Goal: Task Accomplishment & Management: Manage account settings

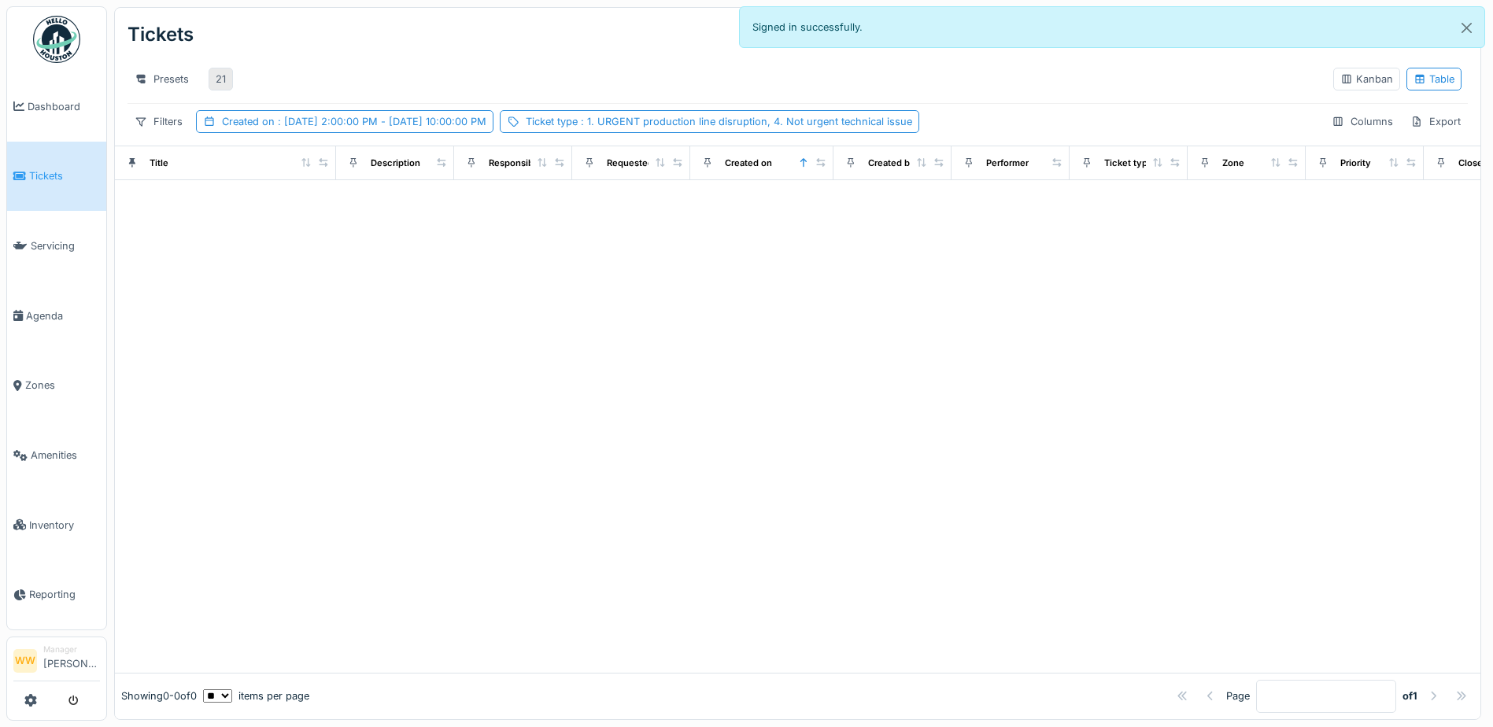
click at [222, 87] on div "21" at bounding box center [221, 79] width 10 height 15
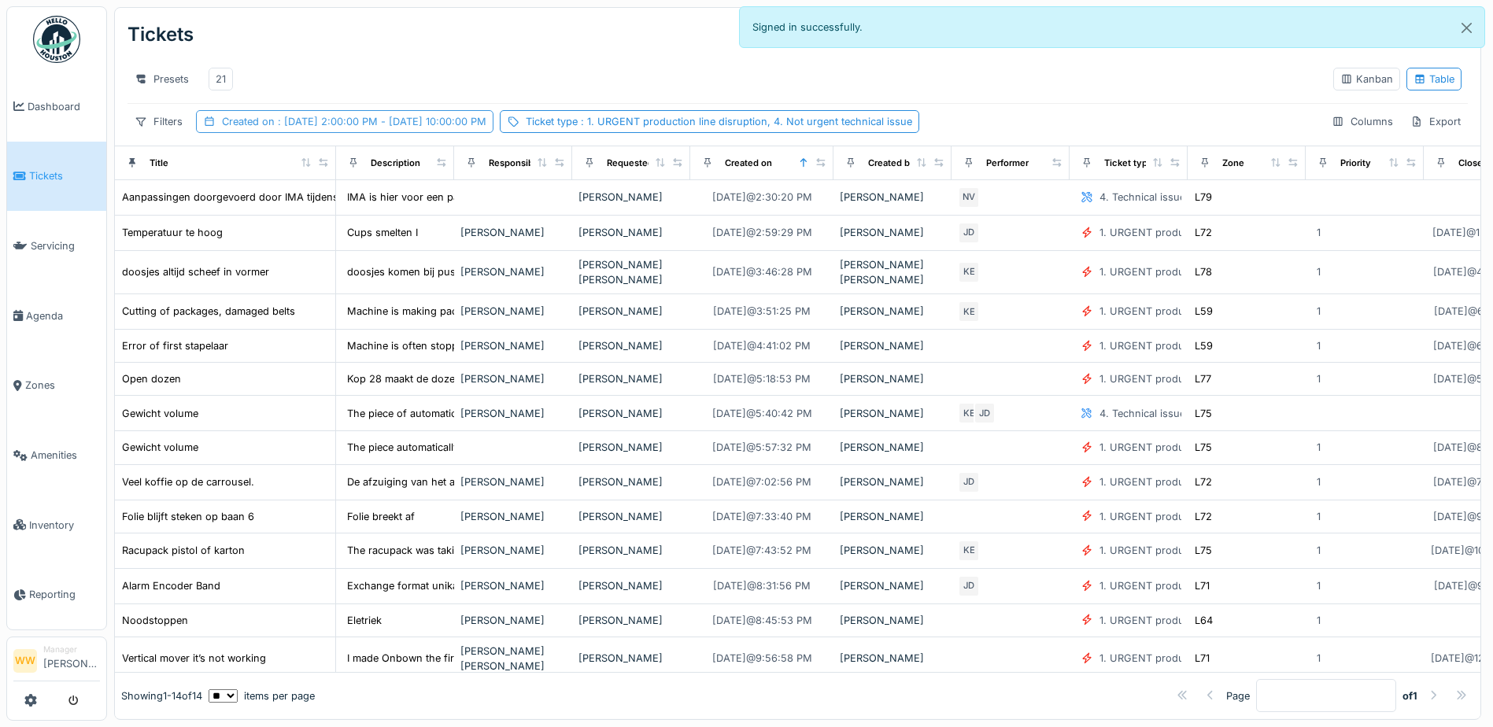
click at [458, 128] on span ": [DATE] 2:00:00 PM - [DATE] 10:00:00 PM" at bounding box center [381, 122] width 212 height 12
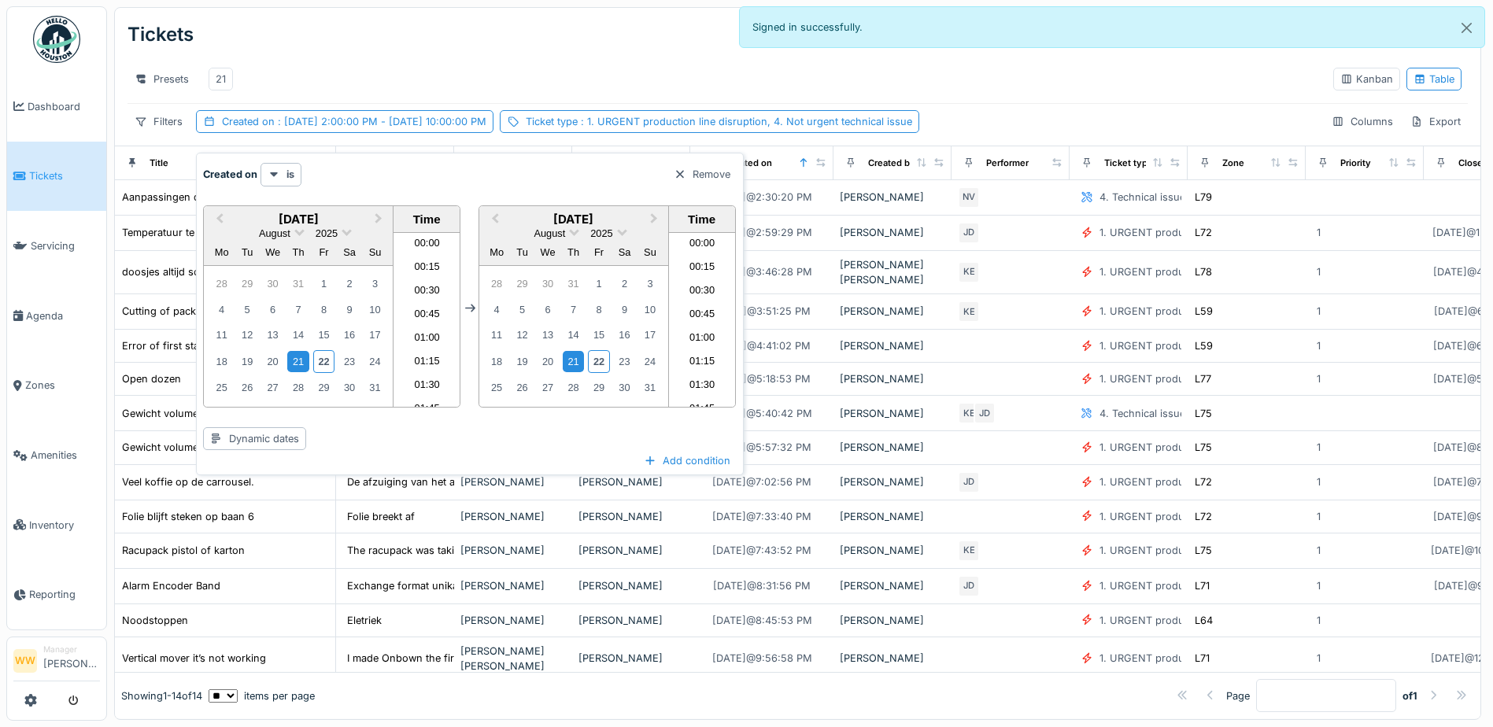
scroll to position [2004, 0]
click at [316, 360] on div "22" at bounding box center [323, 361] width 21 height 23
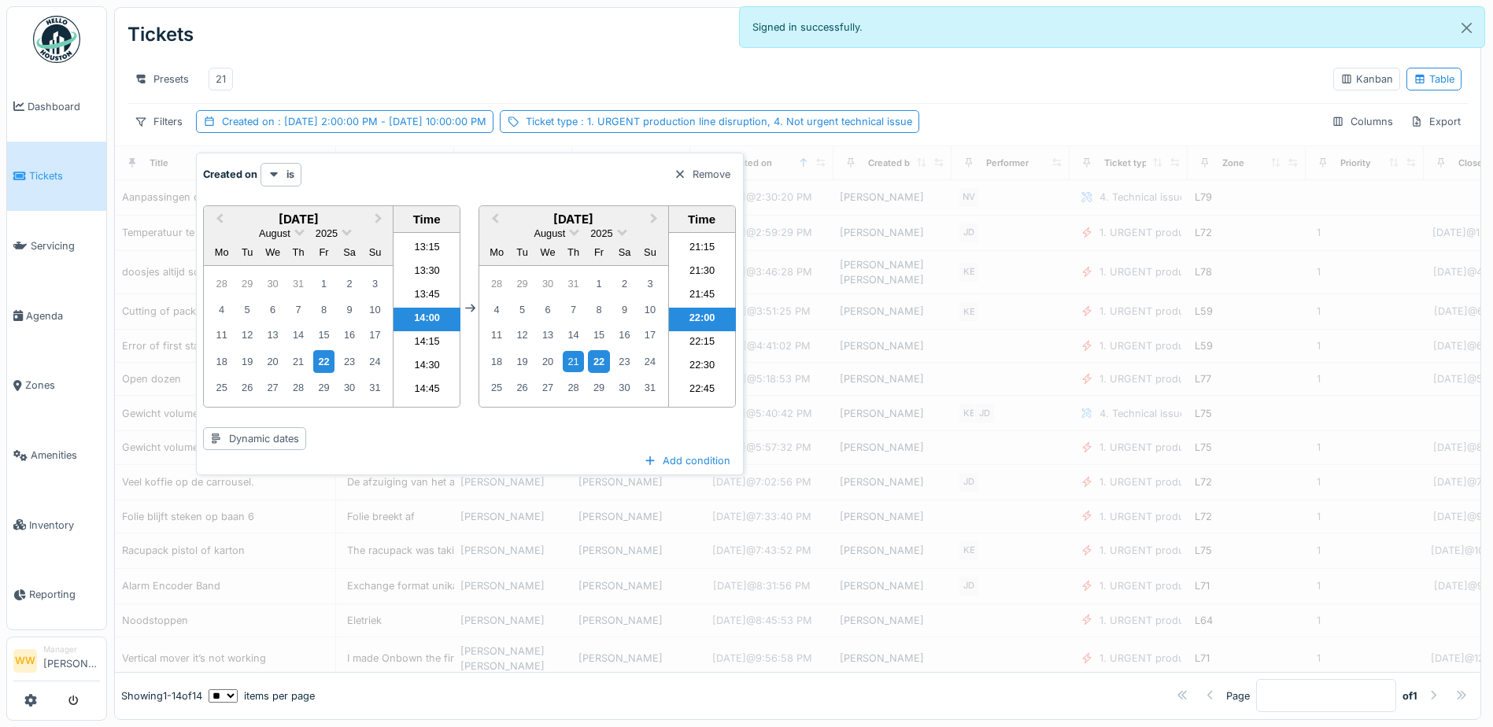
click at [606, 355] on div "22" at bounding box center [598, 361] width 21 height 23
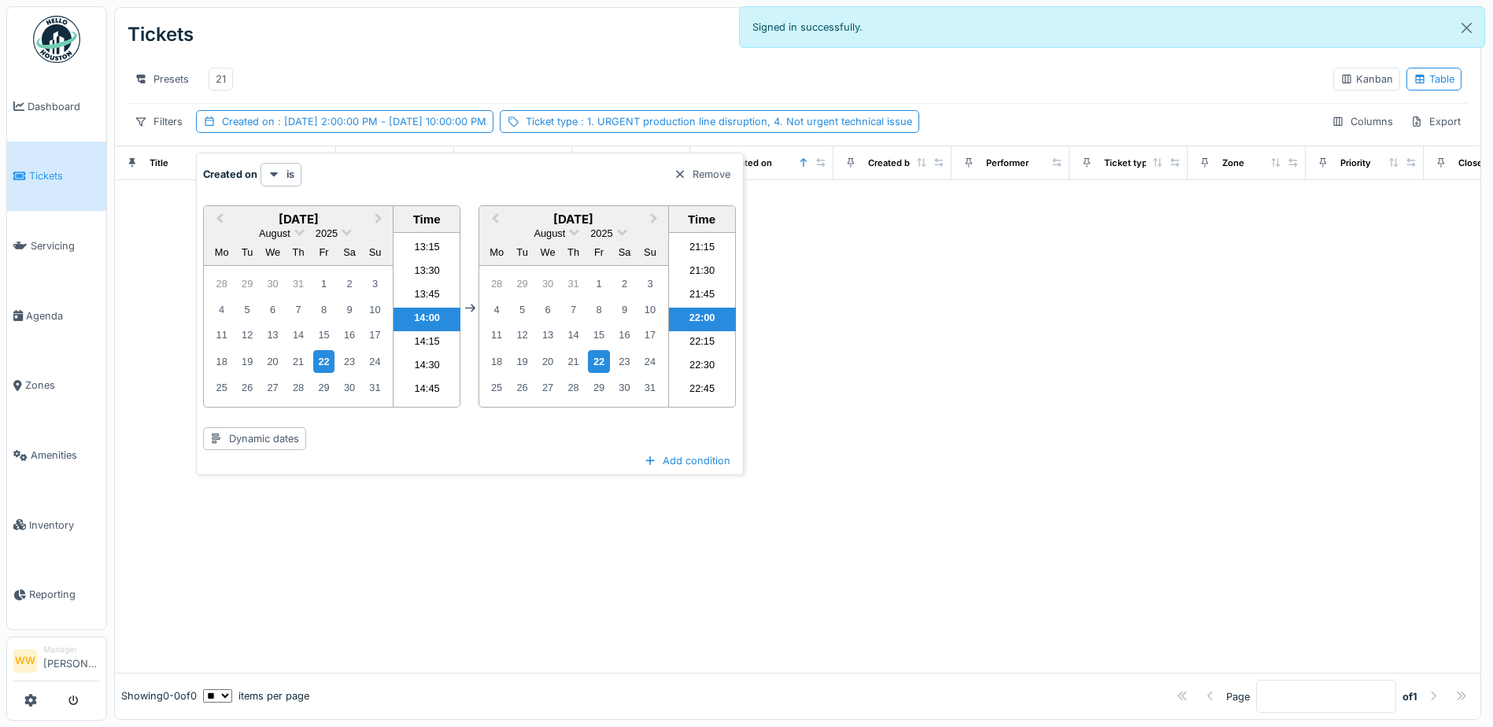
click at [561, 52] on div "Tickets Tasks Create ticket" at bounding box center [798, 34] width 1341 height 41
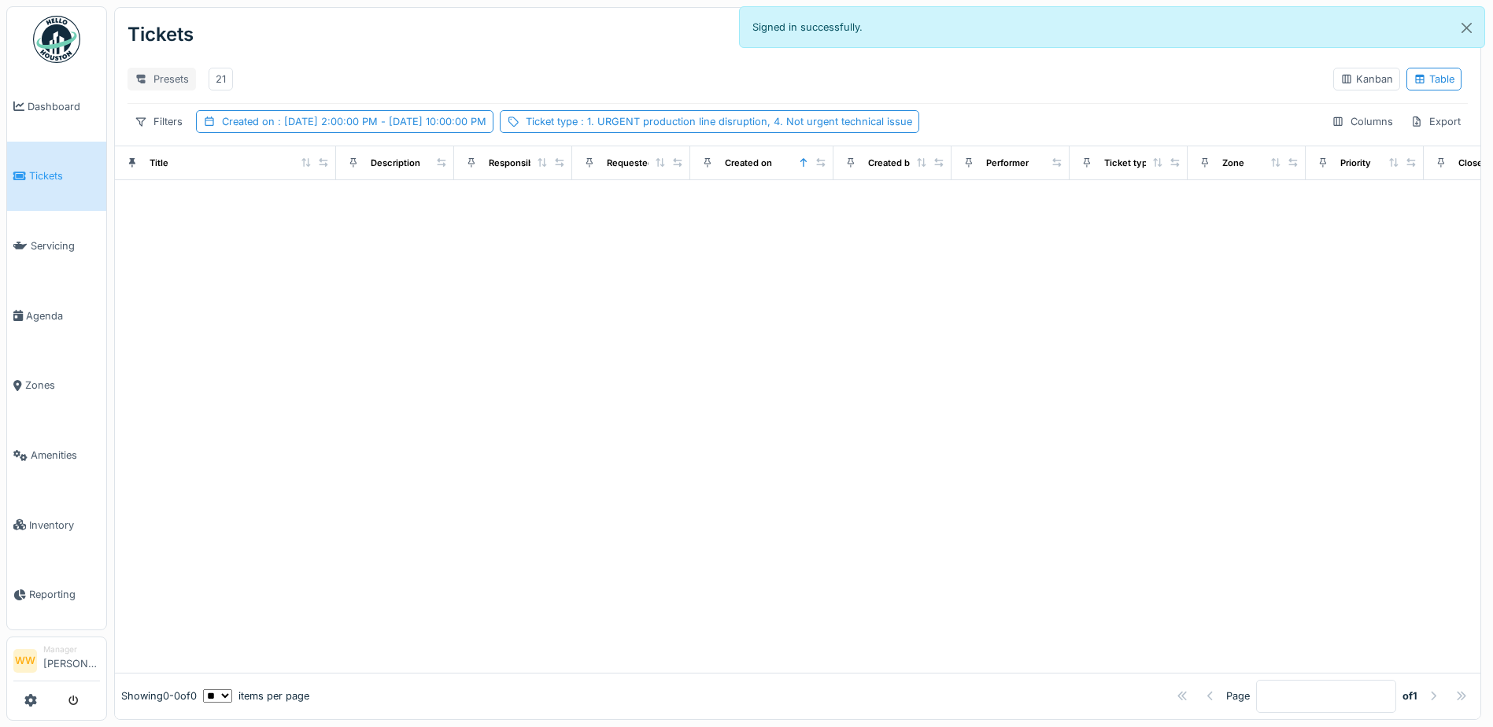
click at [171, 80] on div "Presets" at bounding box center [162, 79] width 68 height 23
click at [177, 119] on div "New view" at bounding box center [176, 114] width 91 height 24
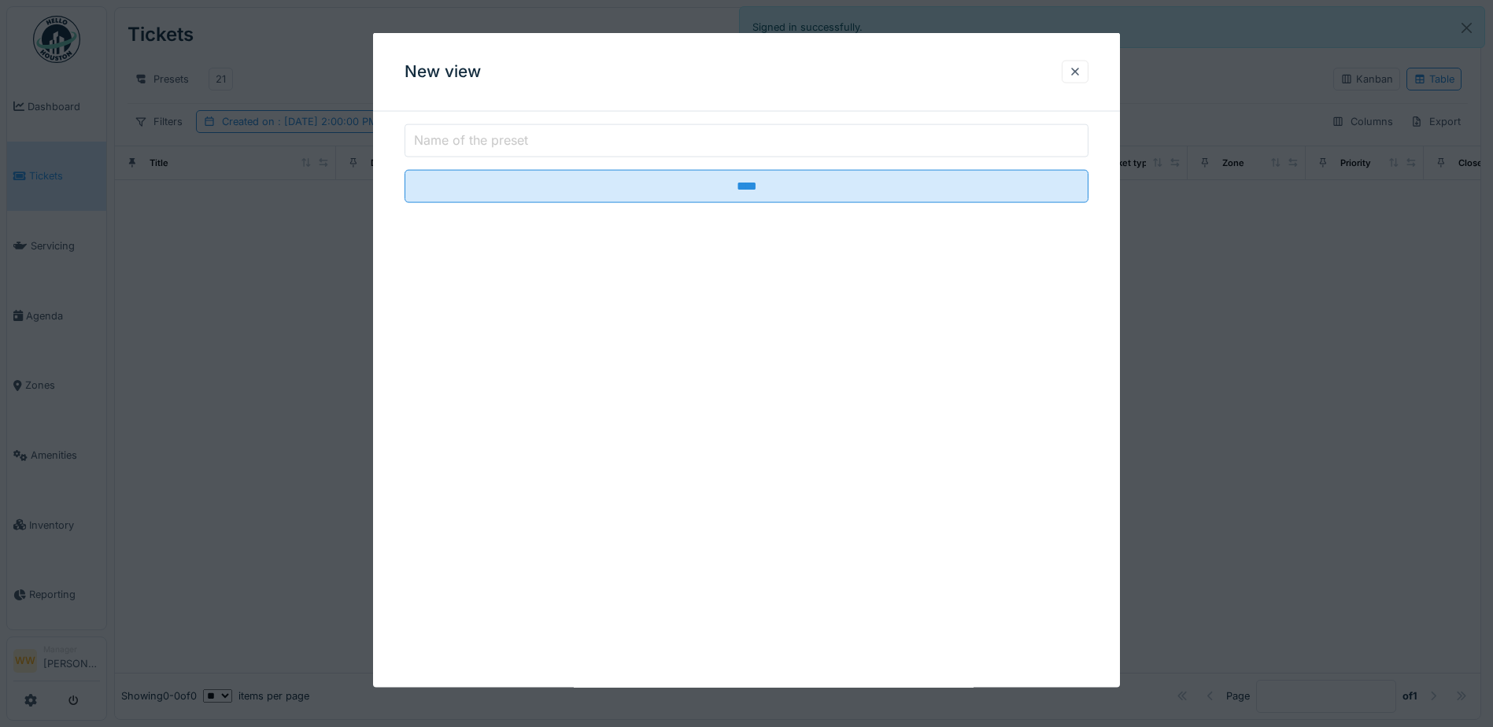
click at [591, 149] on input "Name of the preset" at bounding box center [747, 140] width 684 height 33
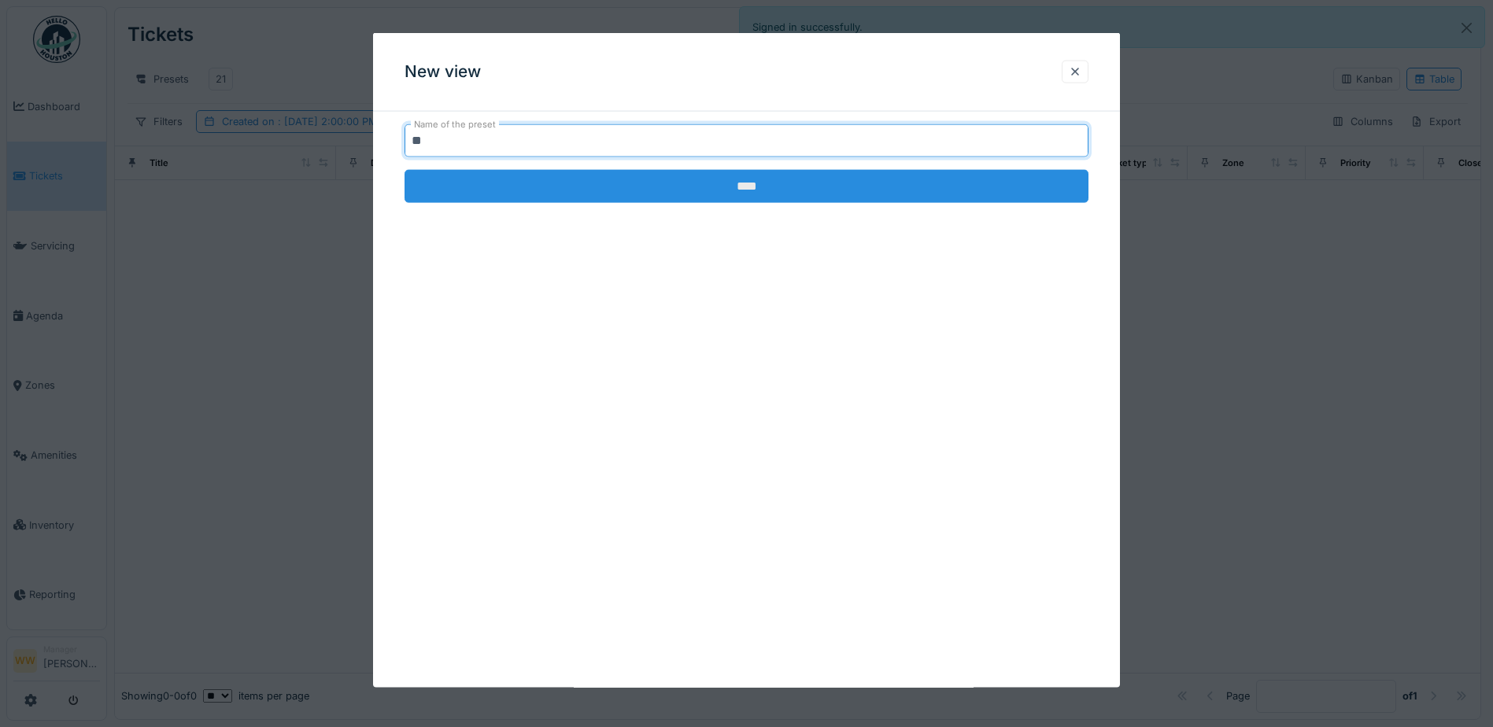
type input "**"
click at [787, 183] on input "****" at bounding box center [747, 186] width 684 height 33
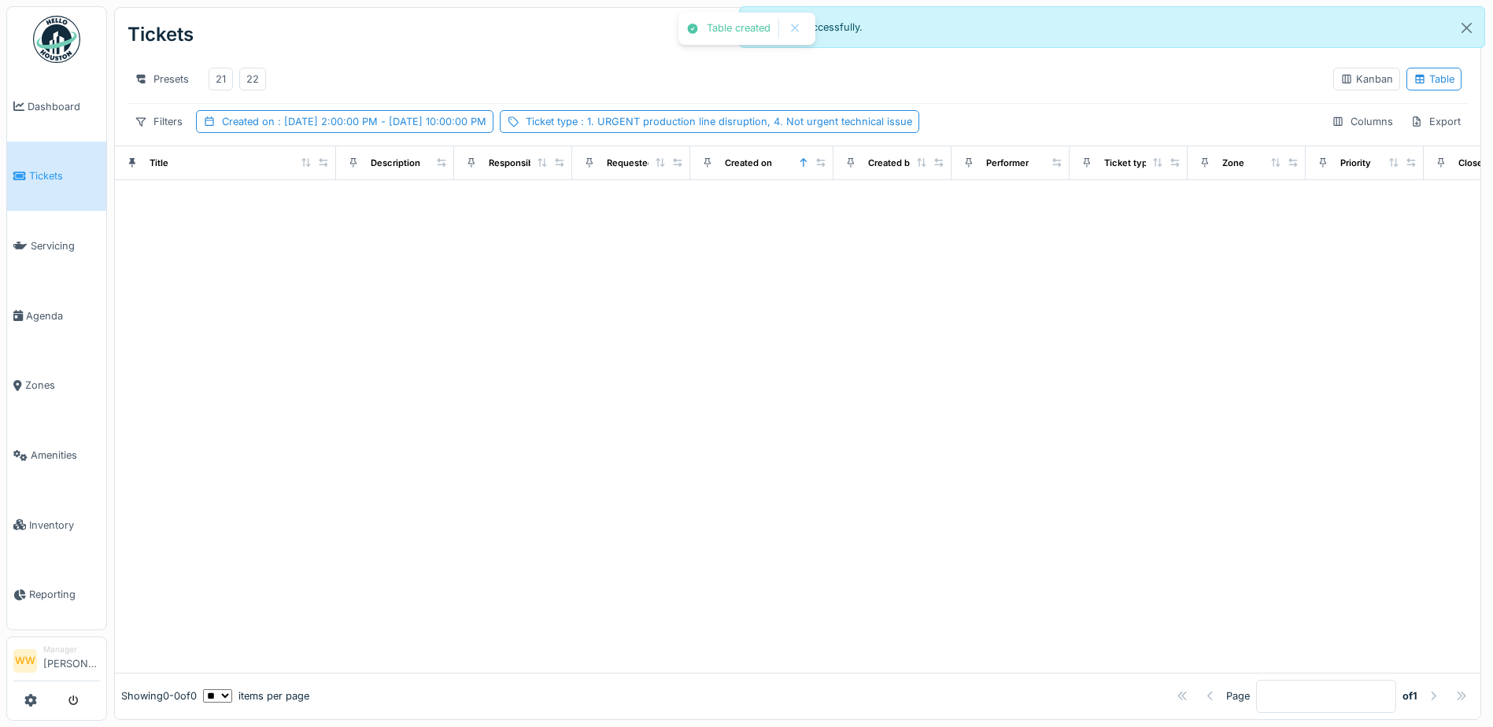
drag, startPoint x: 268, startPoint y: 78, endPoint x: 256, endPoint y: 78, distance: 11.8
click at [266, 78] on div "21 22" at bounding box center [237, 78] width 70 height 35
click at [253, 79] on div "22" at bounding box center [252, 79] width 13 height 15
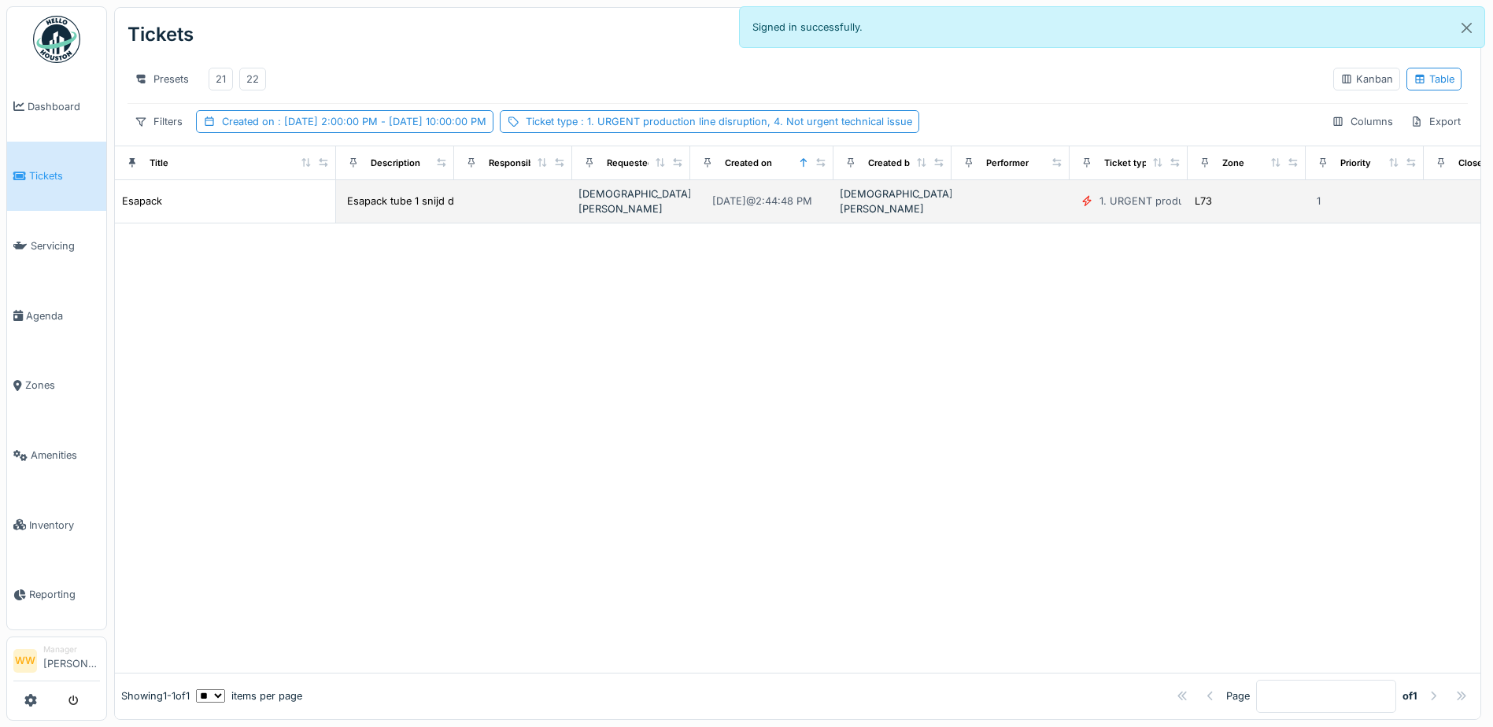
click at [501, 219] on td at bounding box center [513, 201] width 118 height 43
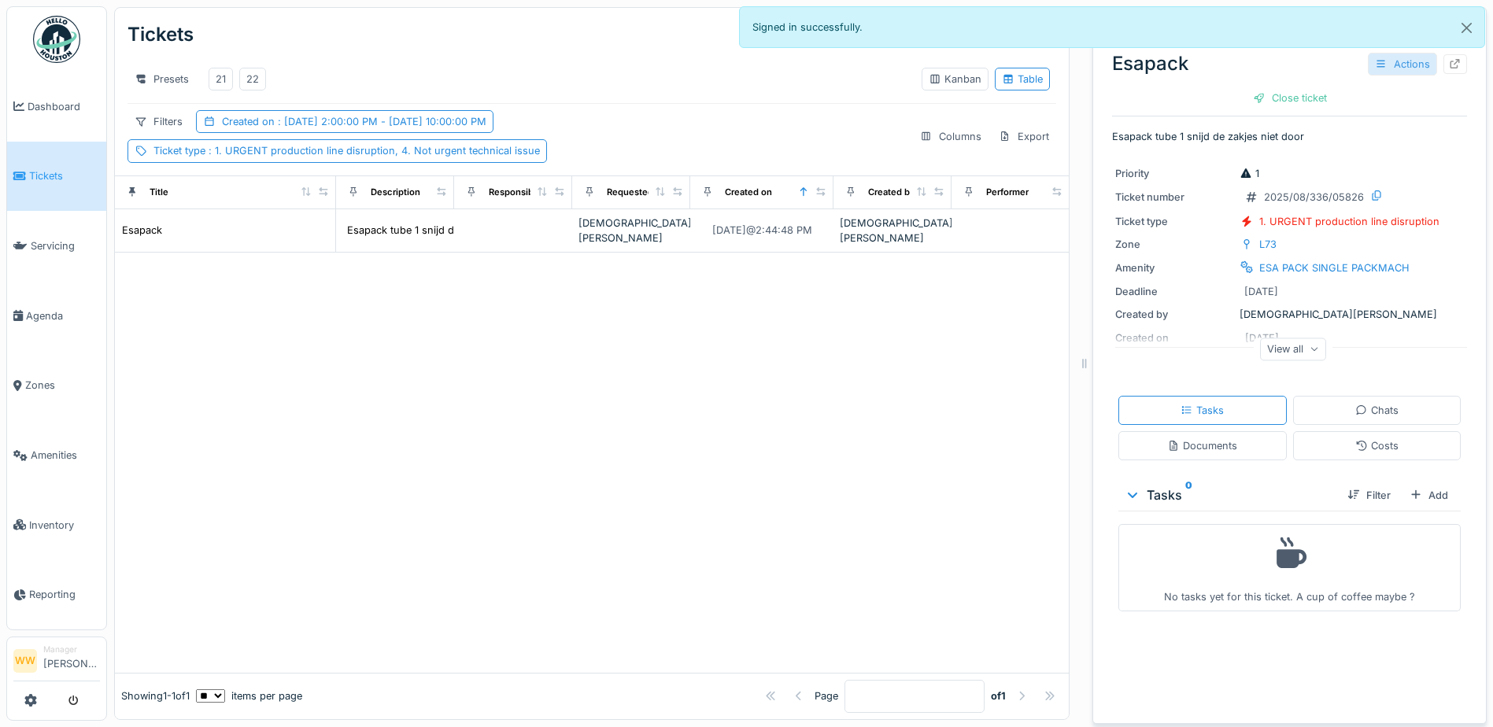
click at [1377, 68] on div "Actions" at bounding box center [1402, 64] width 69 height 23
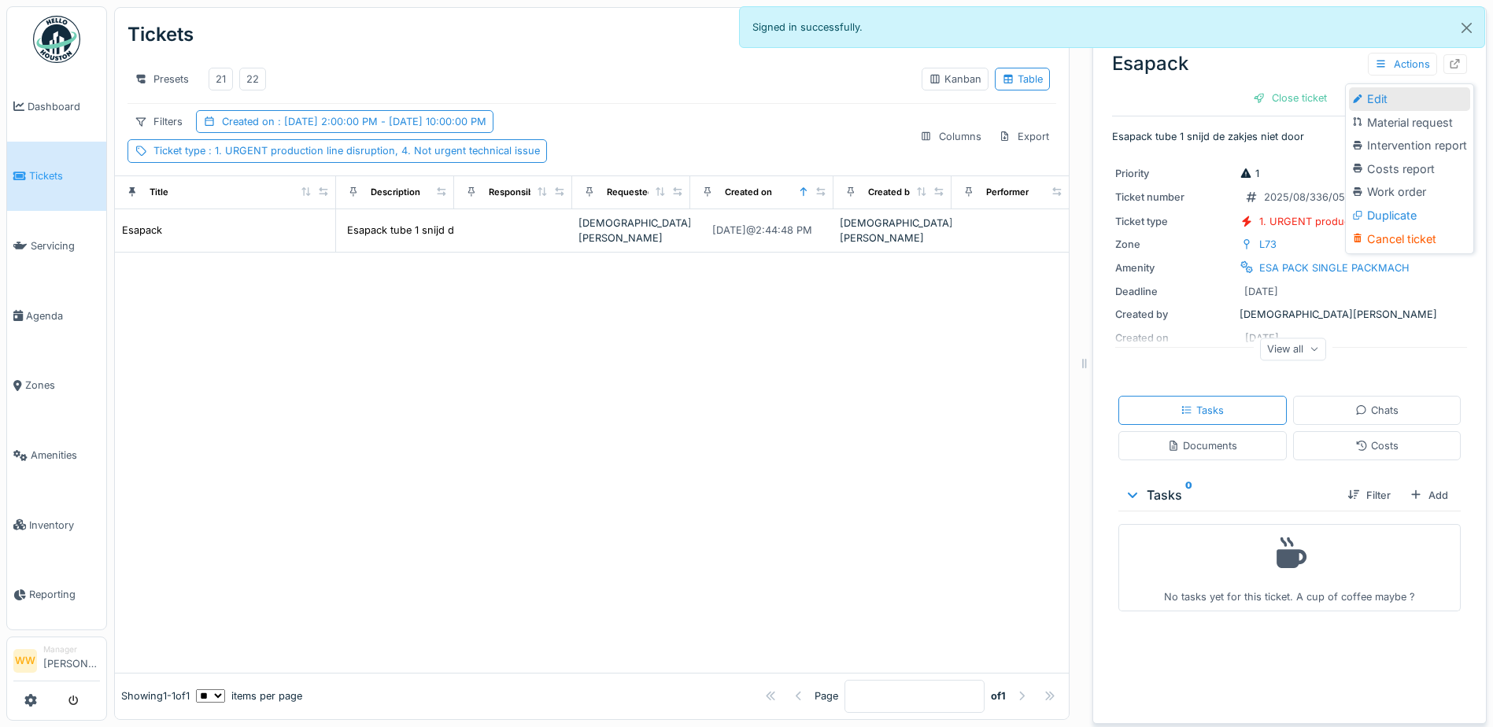
click at [1389, 98] on div "Edit" at bounding box center [1409, 99] width 121 height 24
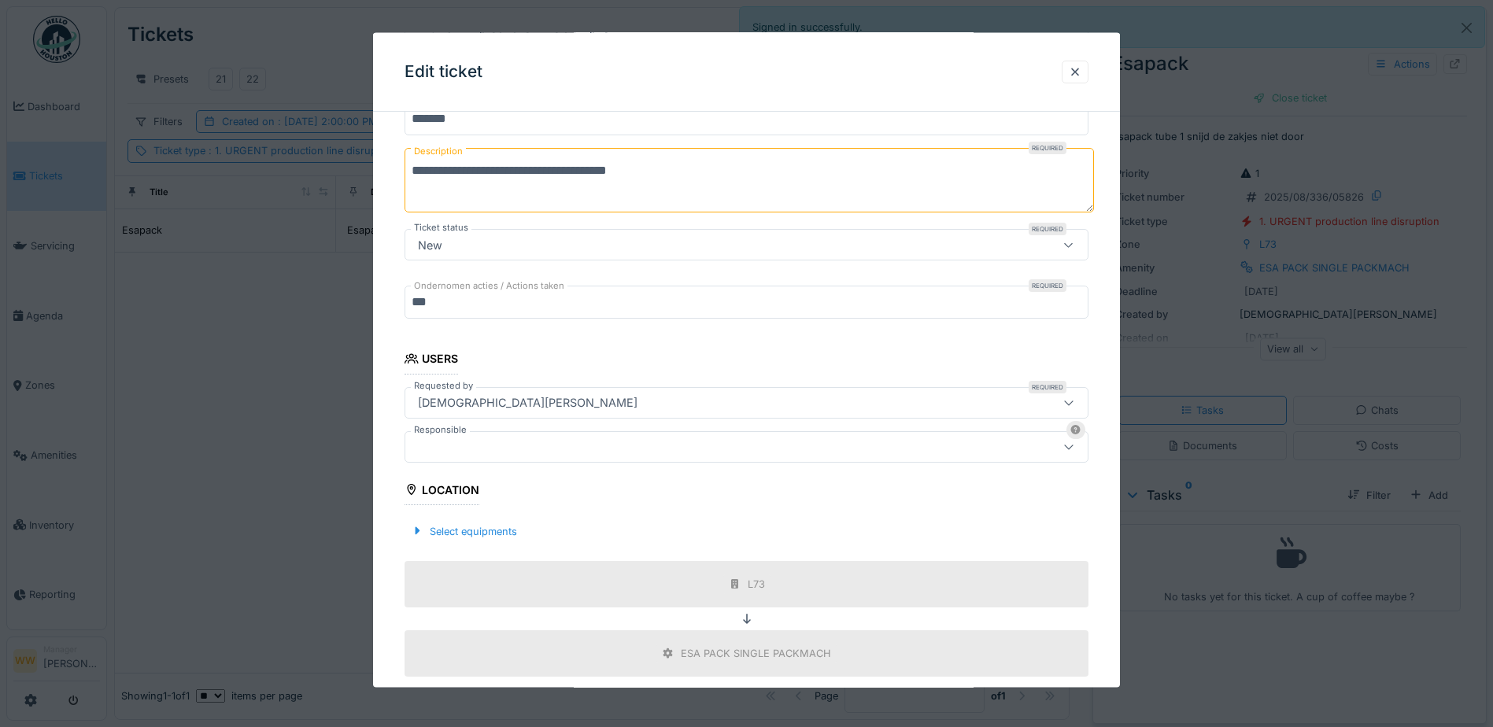
click at [455, 443] on div at bounding box center [707, 446] width 590 height 17
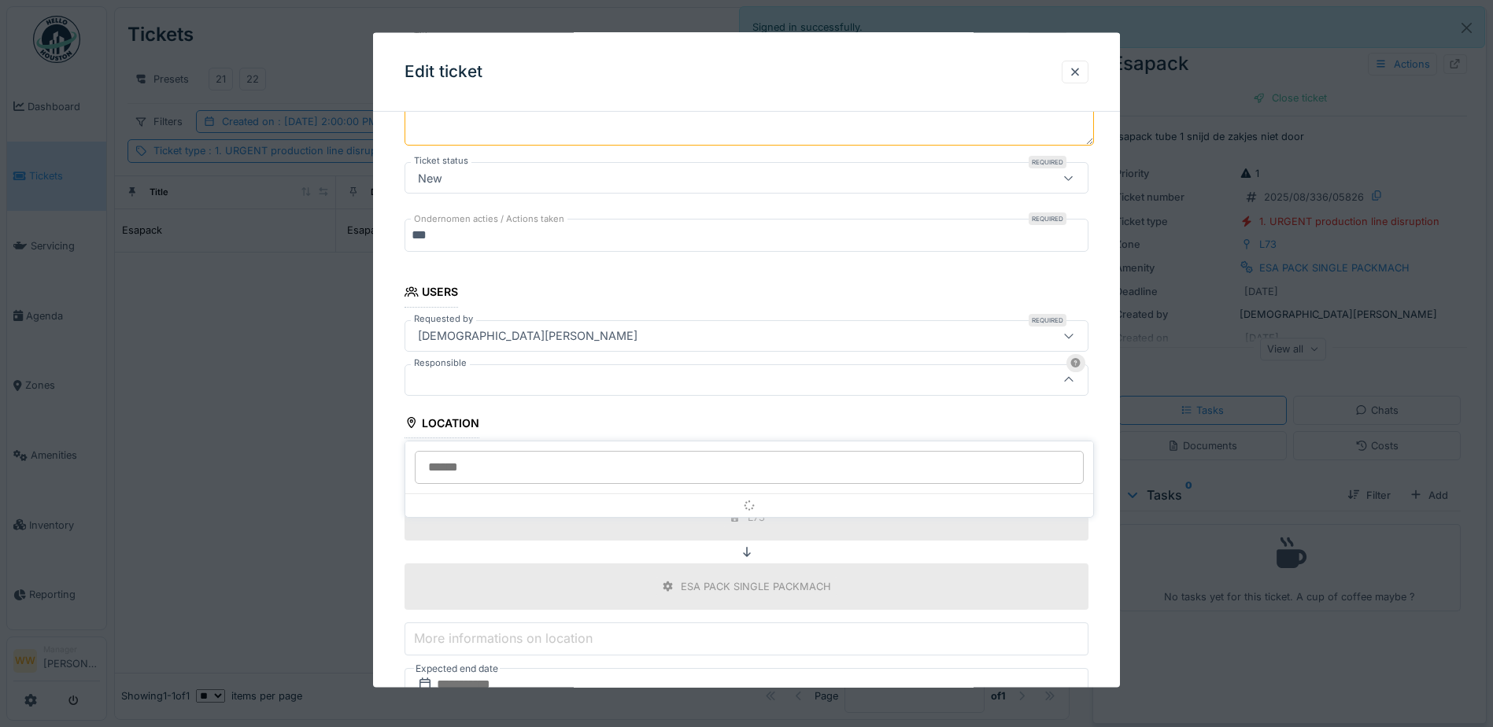
scroll to position [244, 0]
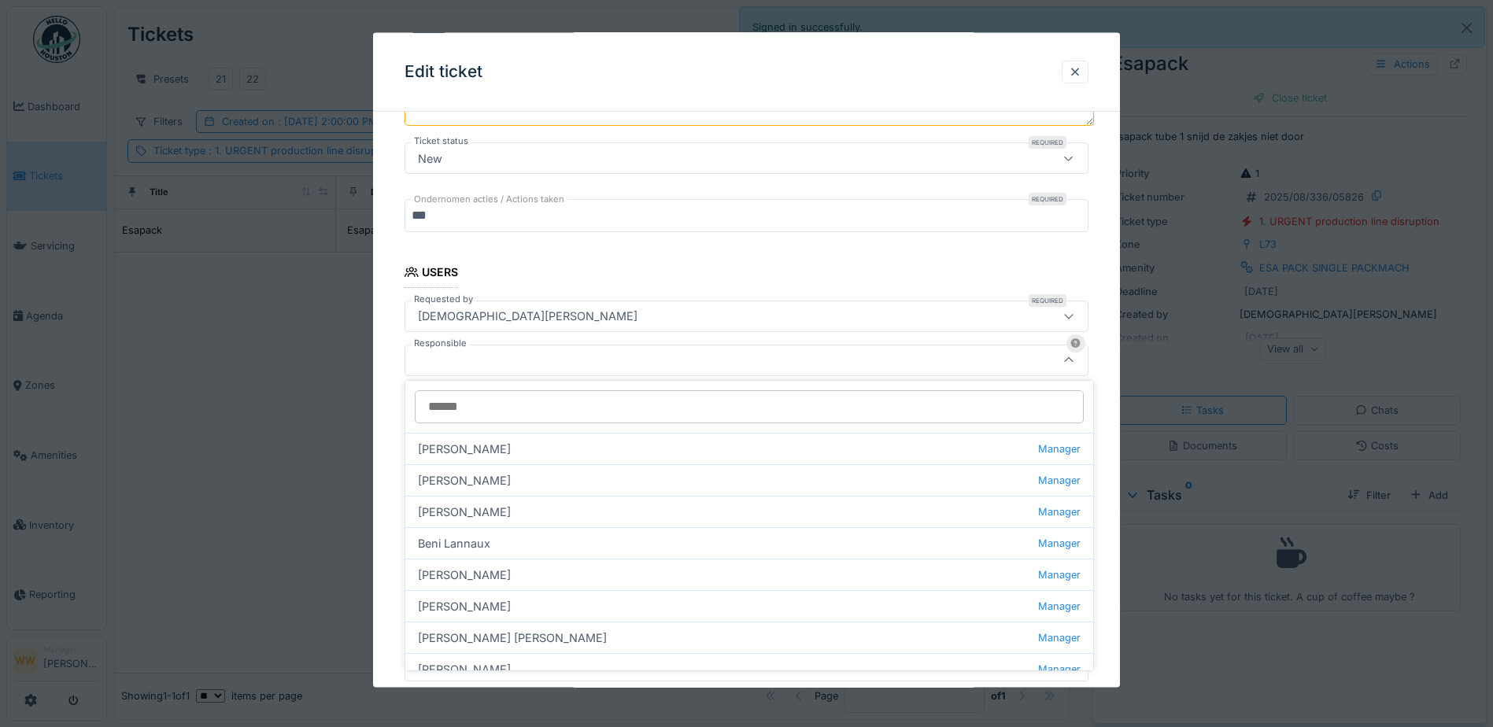
click at [458, 405] on input "Responsible" at bounding box center [749, 406] width 669 height 33
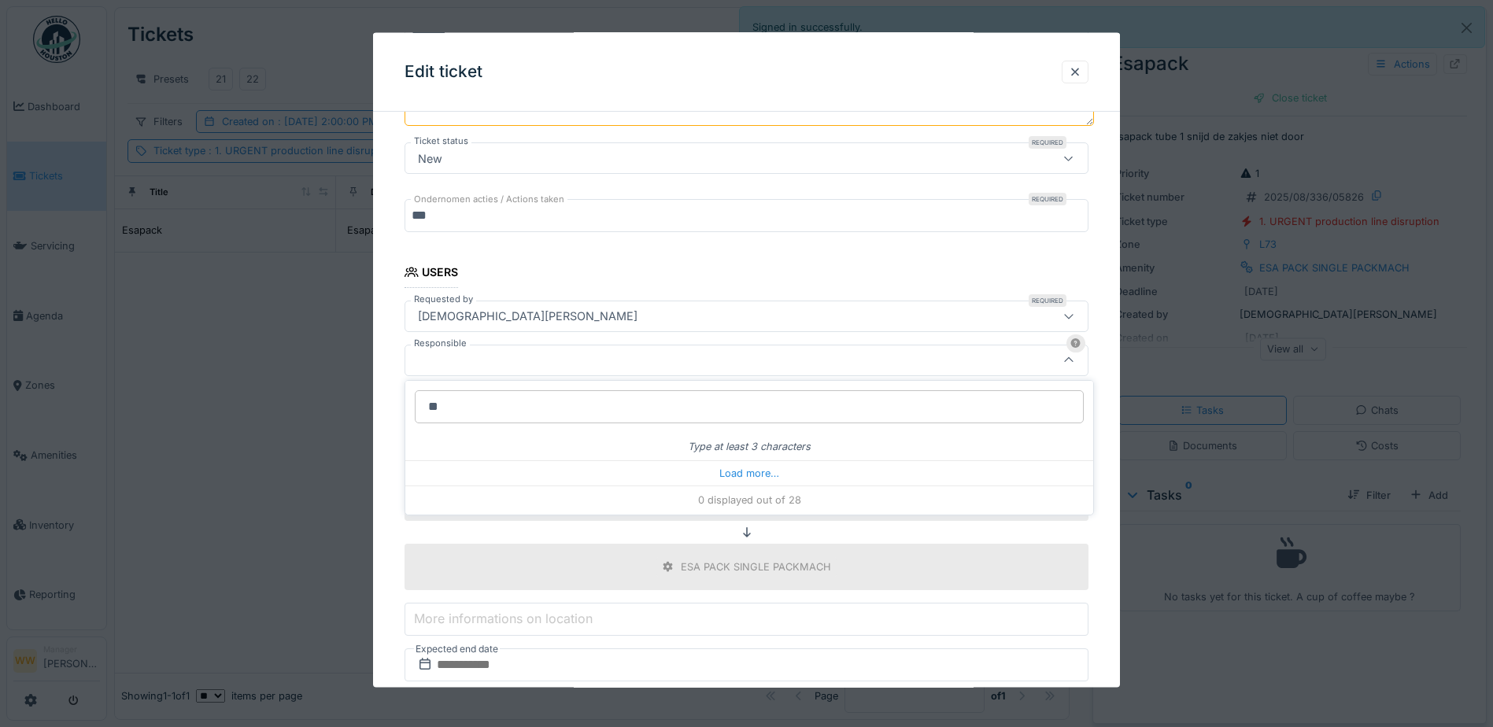
type input "***"
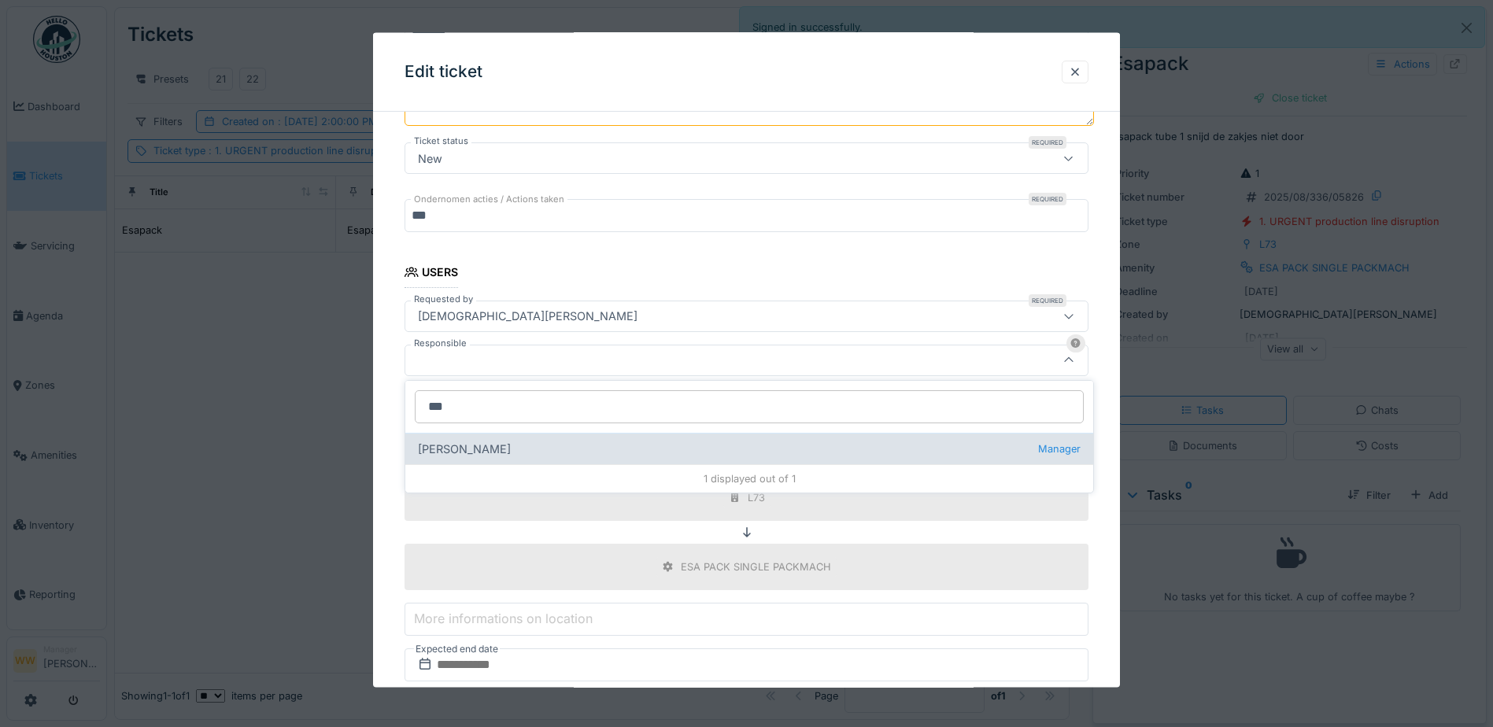
click at [475, 450] on div "[PERSON_NAME] wit Manager" at bounding box center [749, 448] width 688 height 31
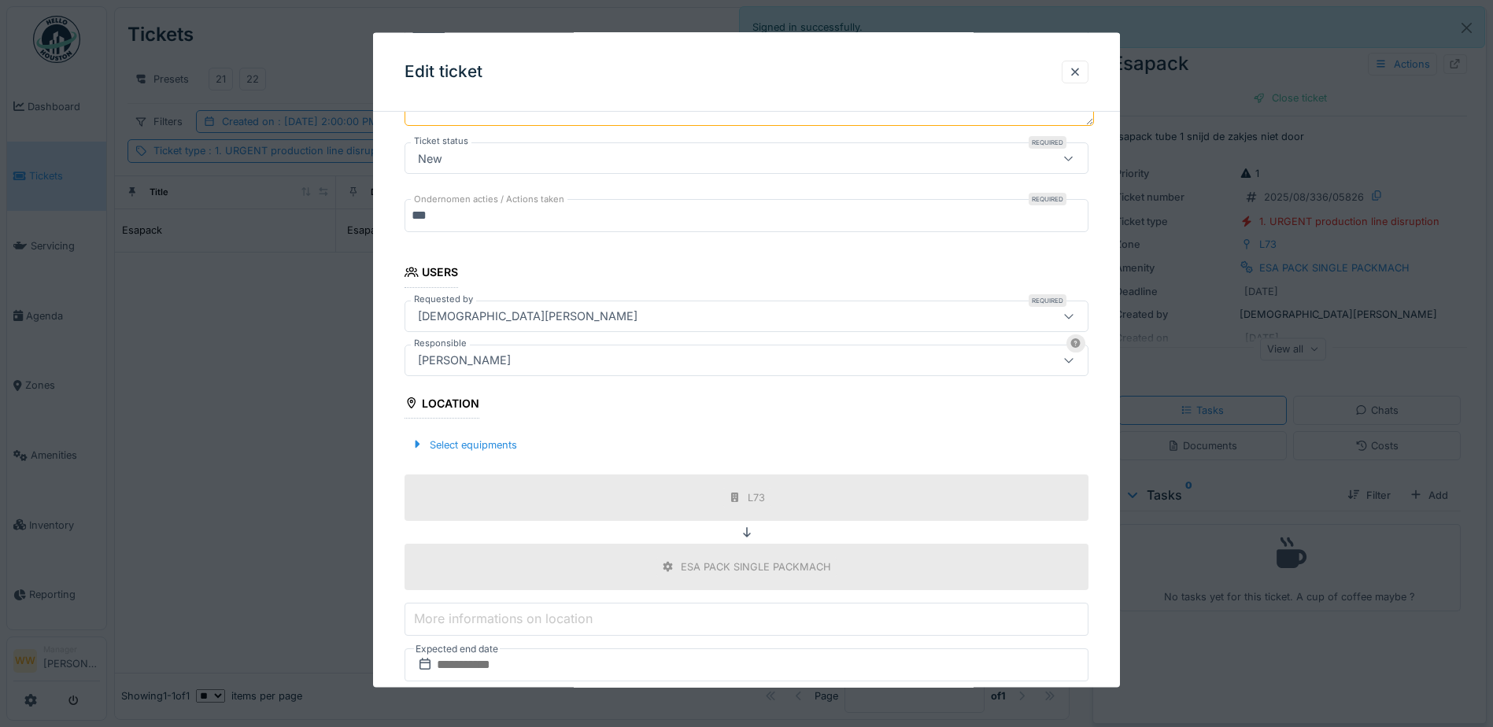
type input "****"
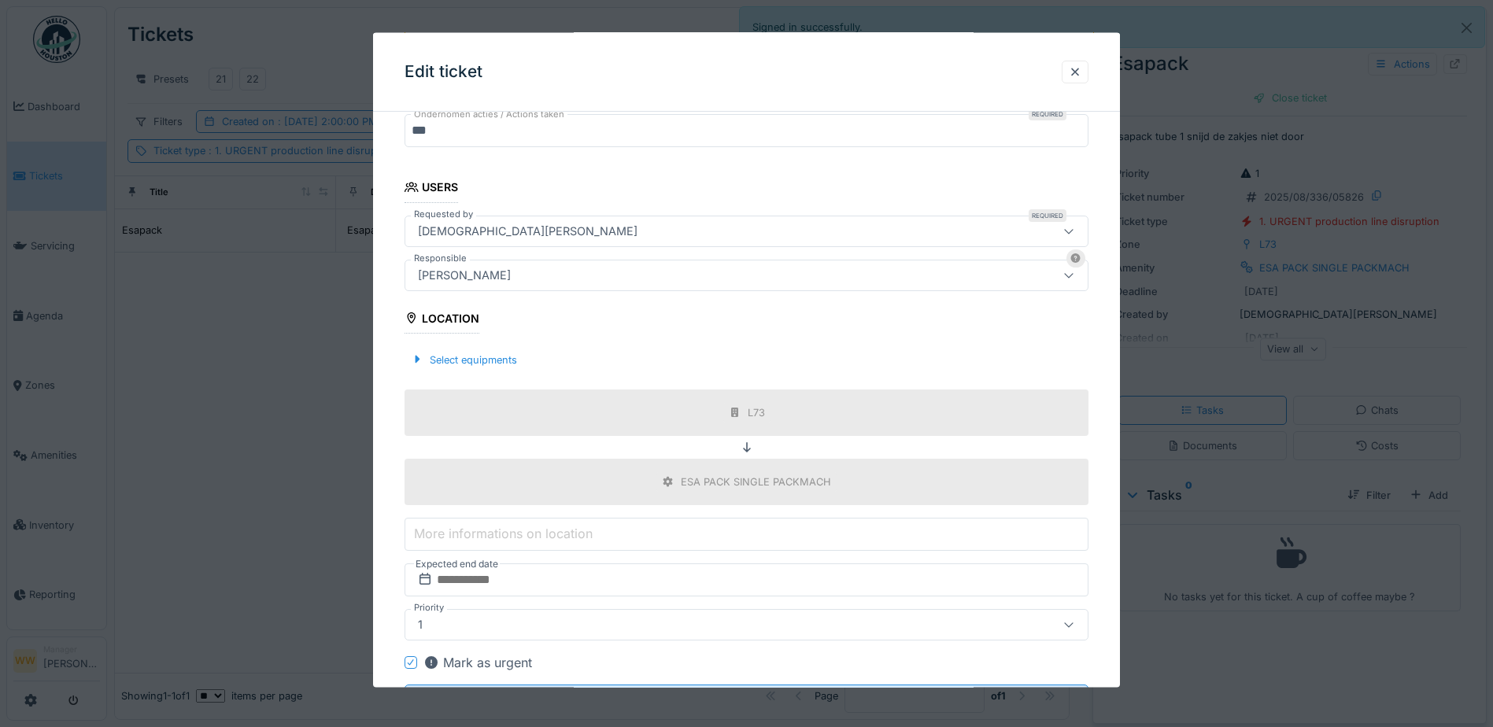
scroll to position [403, 0]
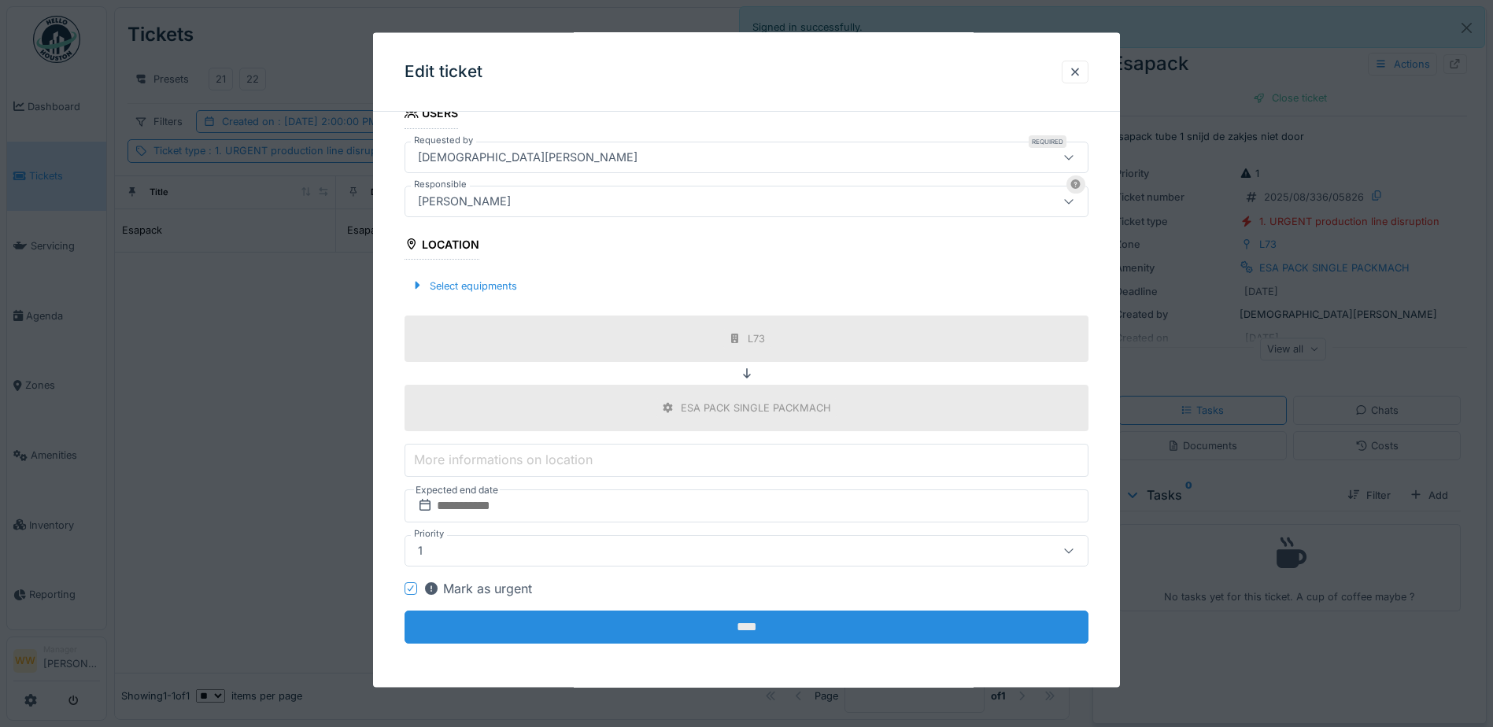
click at [679, 627] on input "****" at bounding box center [747, 627] width 684 height 33
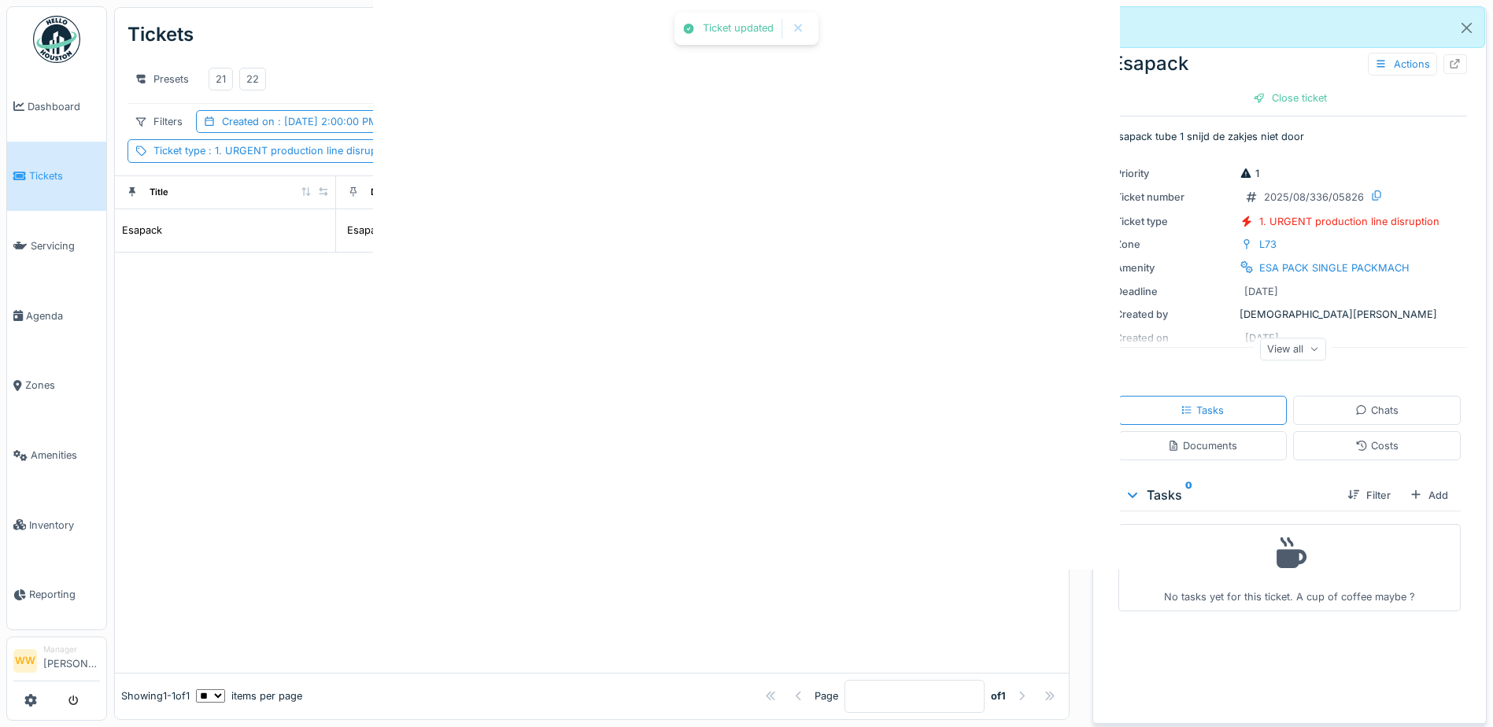
scroll to position [0, 0]
